Goal: Task Accomplishment & Management: Manage account settings

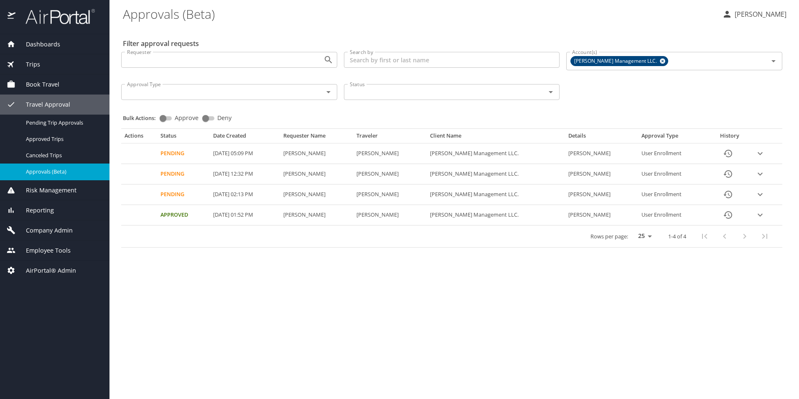
click at [723, 150] on icon "History" at bounding box center [728, 153] width 10 height 10
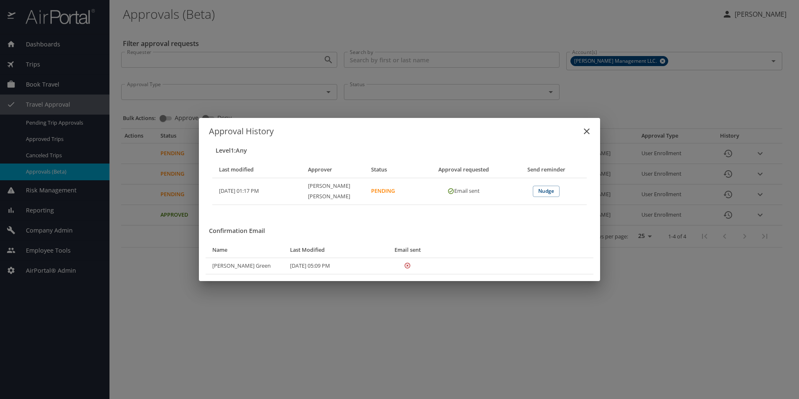
click at [342, 108] on div "Approval History Level 1 : Any Last modified Approver Status Approval requested…" at bounding box center [399, 199] width 799 height 399
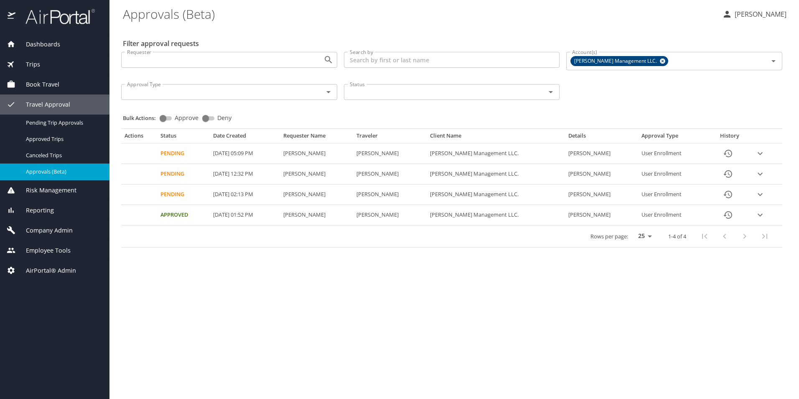
click at [769, 10] on p "[PERSON_NAME]" at bounding box center [759, 14] width 54 height 10
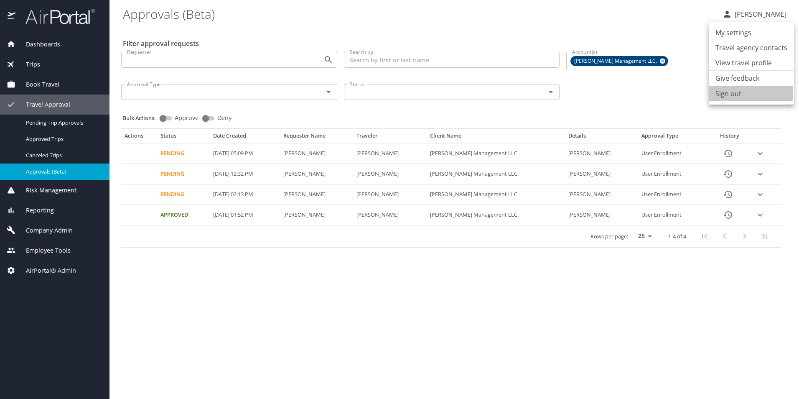
drag, startPoint x: 731, startPoint y: 93, endPoint x: 736, endPoint y: 84, distance: 10.1
click at [731, 93] on li "Sign out" at bounding box center [750, 93] width 85 height 15
